Goal: Transaction & Acquisition: Purchase product/service

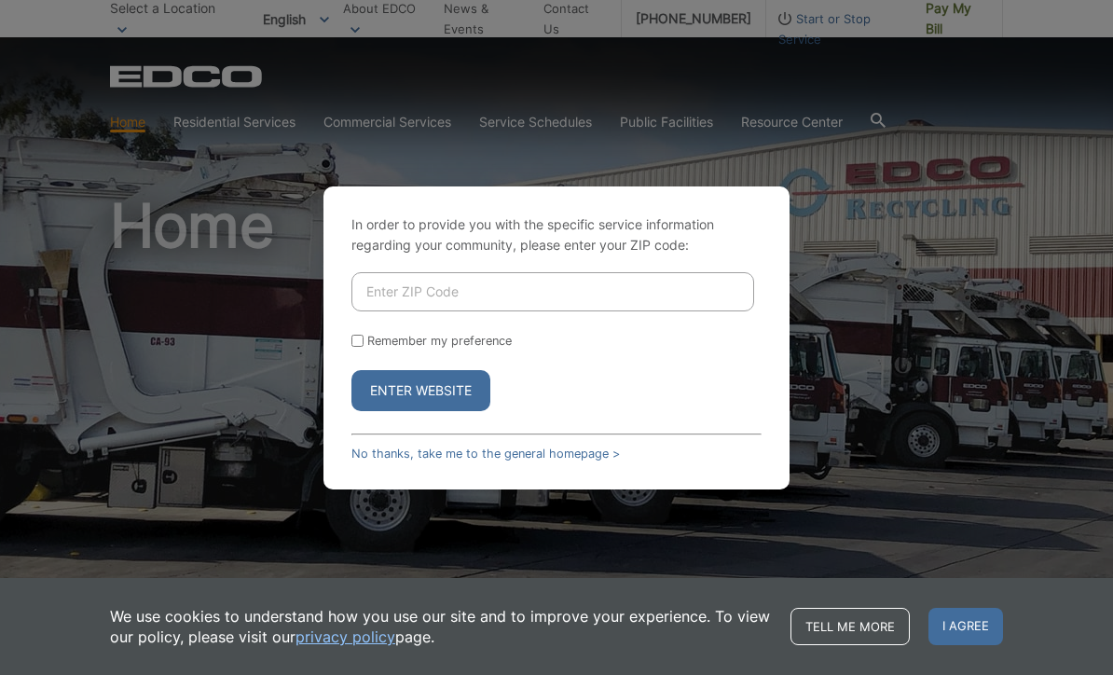
click at [544, 311] on input "Enter ZIP Code" at bounding box center [553, 291] width 403 height 39
type input "92078"
click at [366, 355] on form "92078 Remember my preference Enter Website" at bounding box center [557, 341] width 410 height 139
click at [360, 347] on input "Remember my preference" at bounding box center [358, 341] width 12 height 12
checkbox input "true"
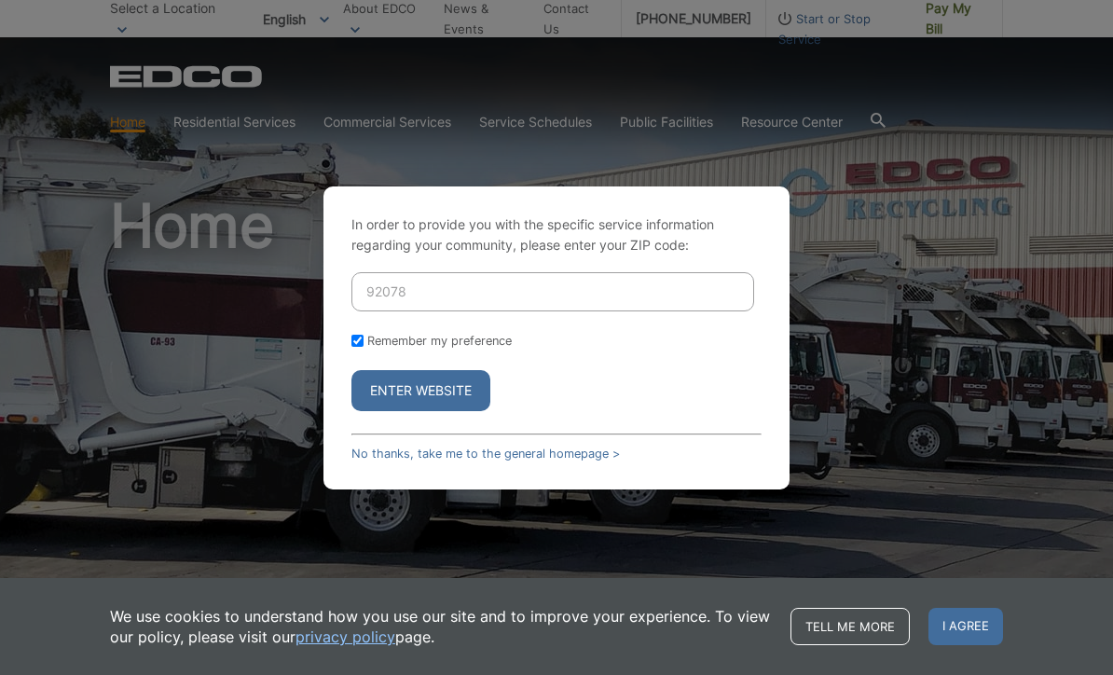
click at [419, 411] on button "Enter Website" at bounding box center [421, 390] width 139 height 41
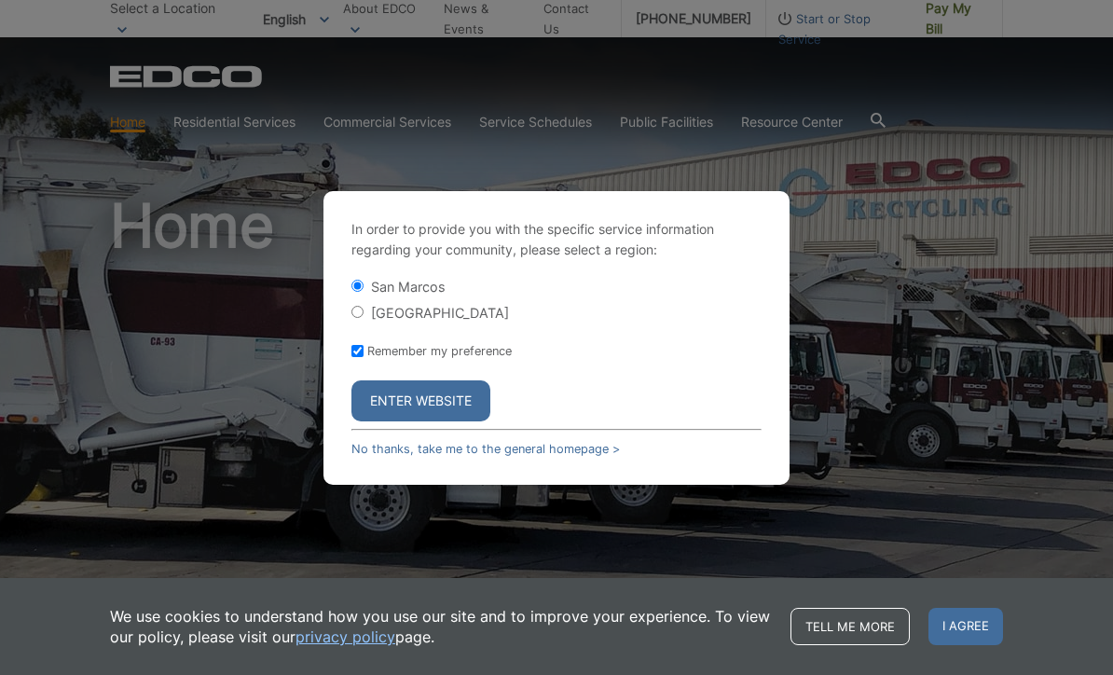
click at [445, 421] on button "Enter Website" at bounding box center [421, 400] width 139 height 41
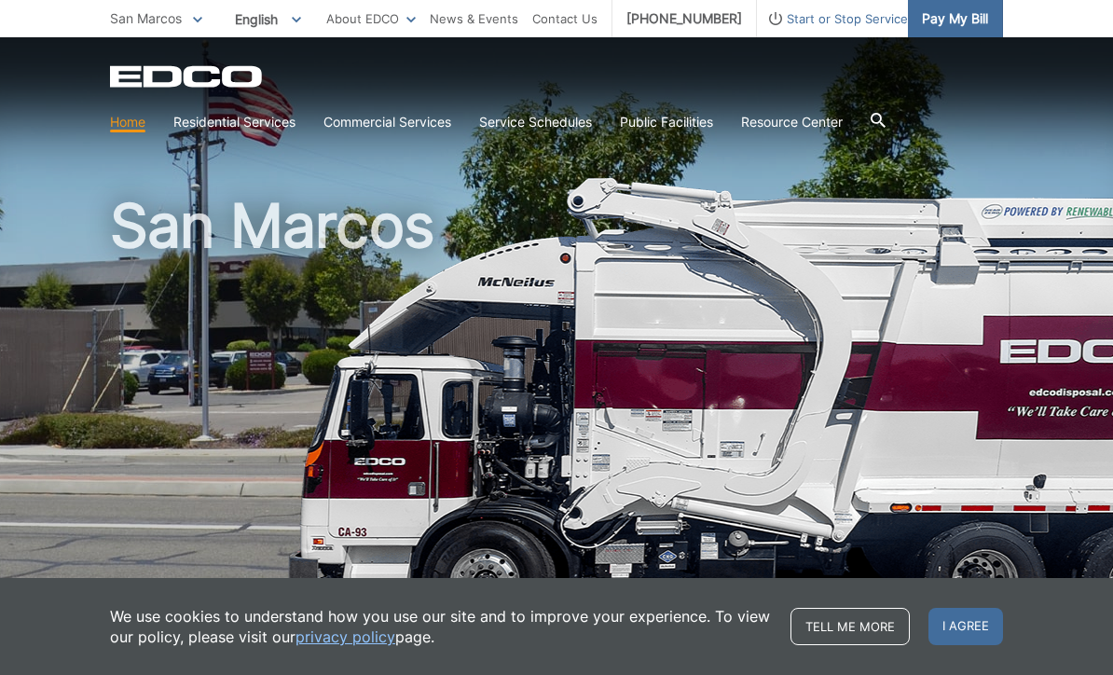
click at [960, 18] on span "Pay My Bill" at bounding box center [955, 18] width 66 height 21
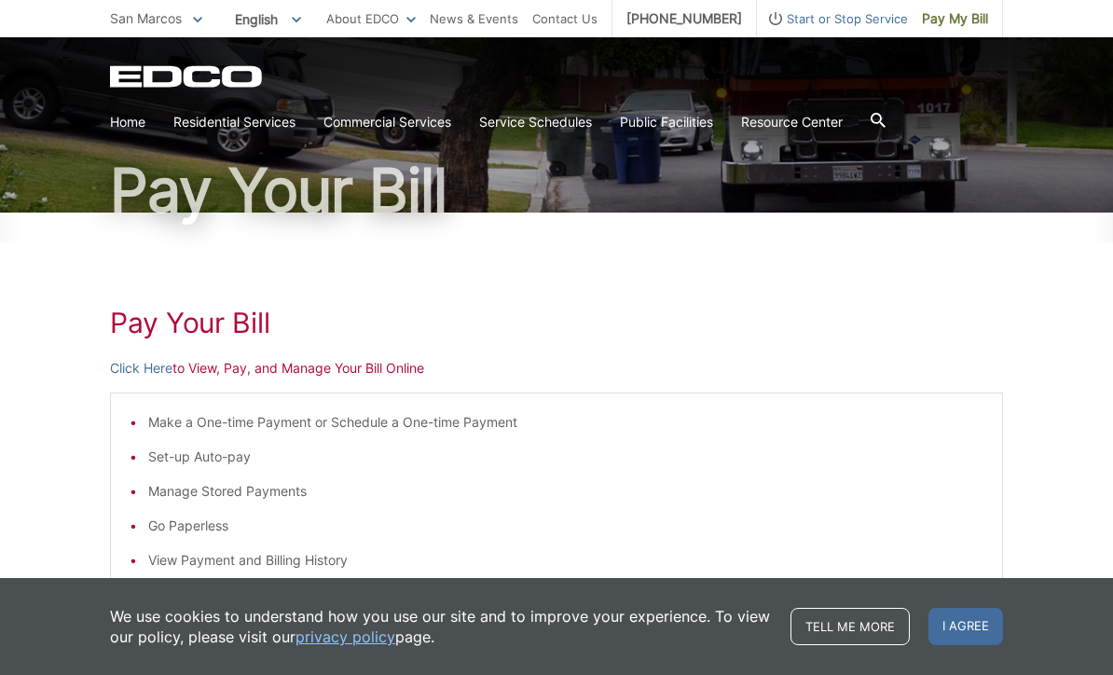
scroll to position [113, 0]
